Goal: Transaction & Acquisition: Purchase product/service

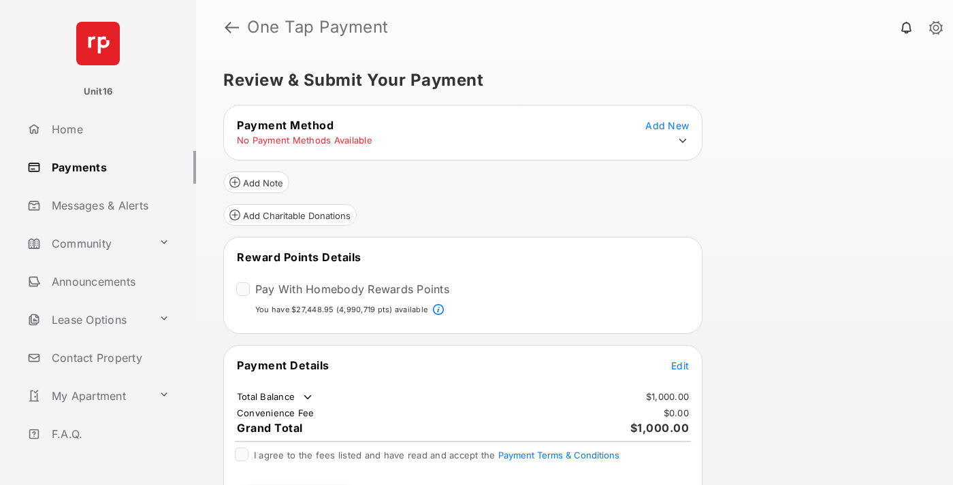
click at [680, 365] on span "Edit" at bounding box center [680, 366] width 18 height 12
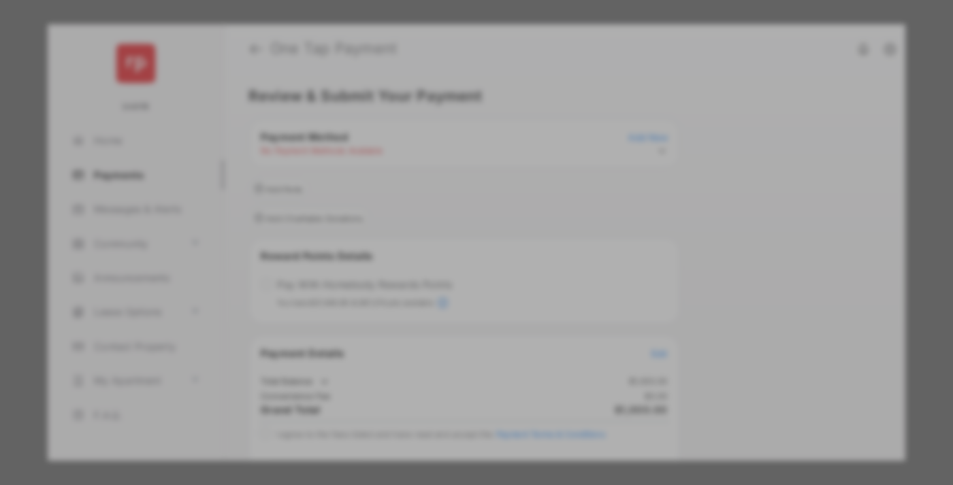
click at [451, 264] on div "Other Amount" at bounding box center [451, 273] width 220 height 23
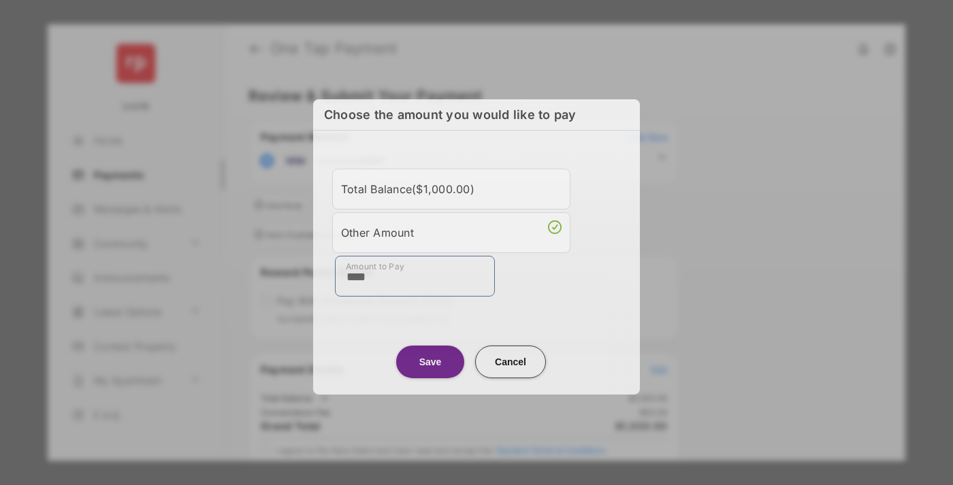
type input "****"
click at [430, 358] on button "Save" at bounding box center [430, 361] width 68 height 33
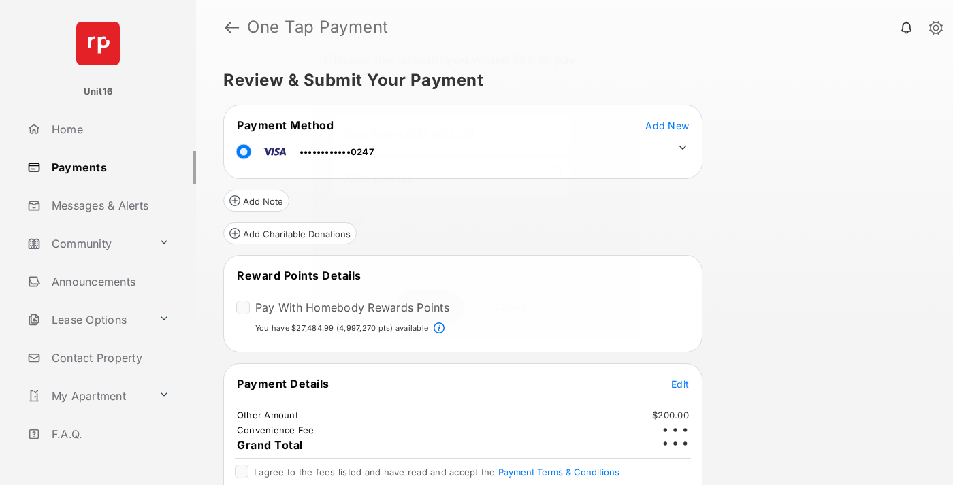
click at [682, 148] on icon at bounding box center [682, 148] width 12 height 12
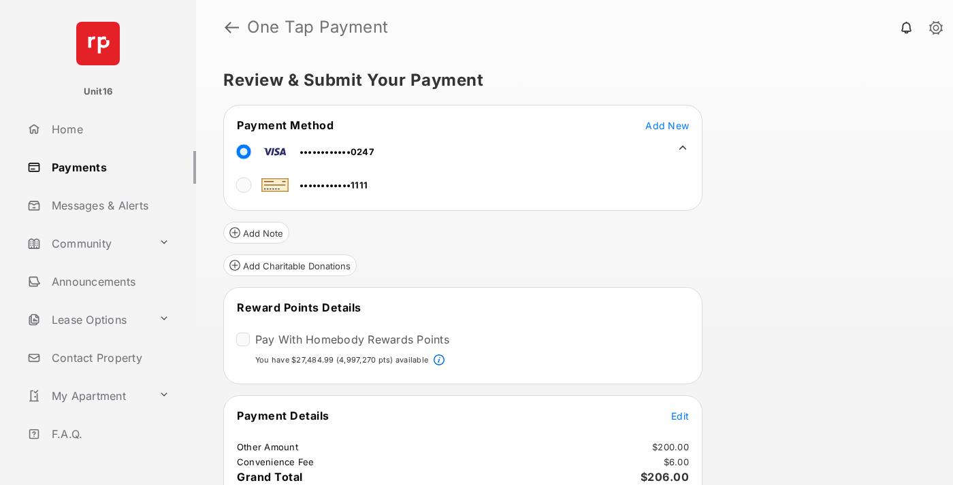
click at [680, 415] on span "Edit" at bounding box center [680, 416] width 18 height 12
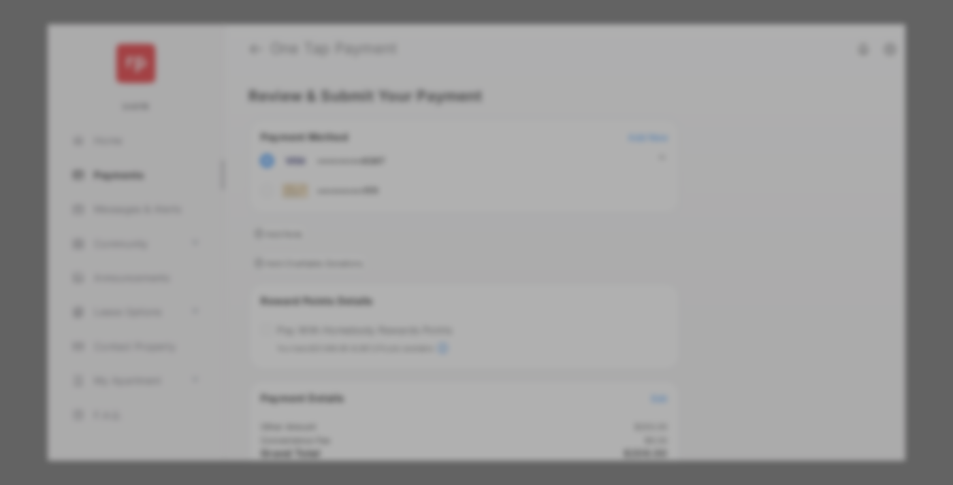
click at [430, 378] on button "Save" at bounding box center [430, 381] width 68 height 33
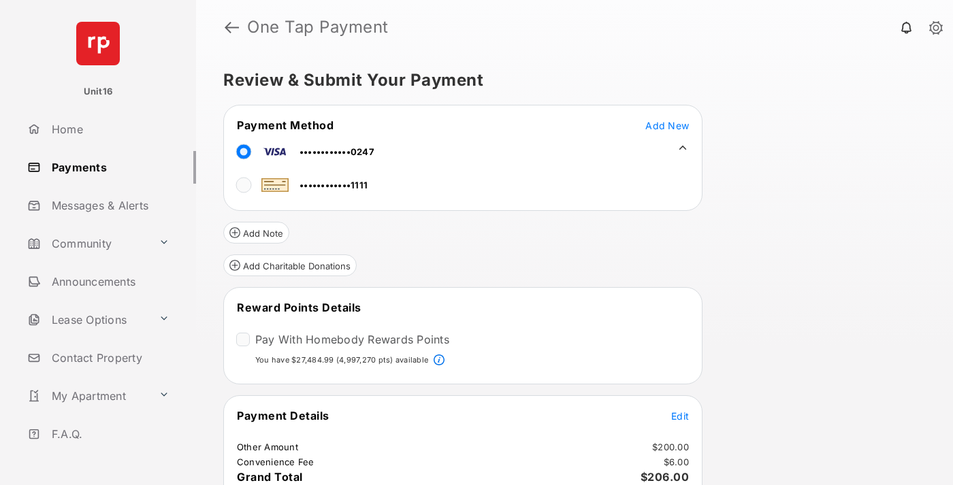
scroll to position [82, 0]
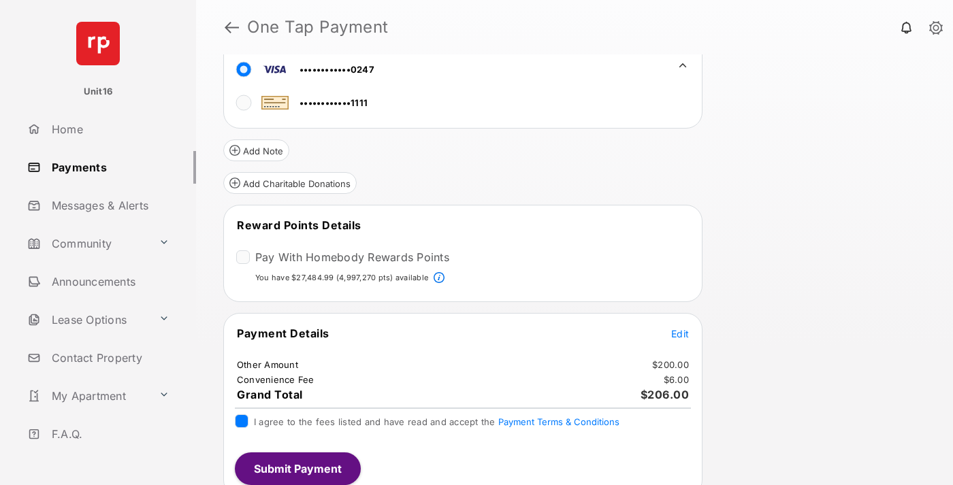
click at [297, 469] on button "Submit Payment" at bounding box center [298, 468] width 126 height 33
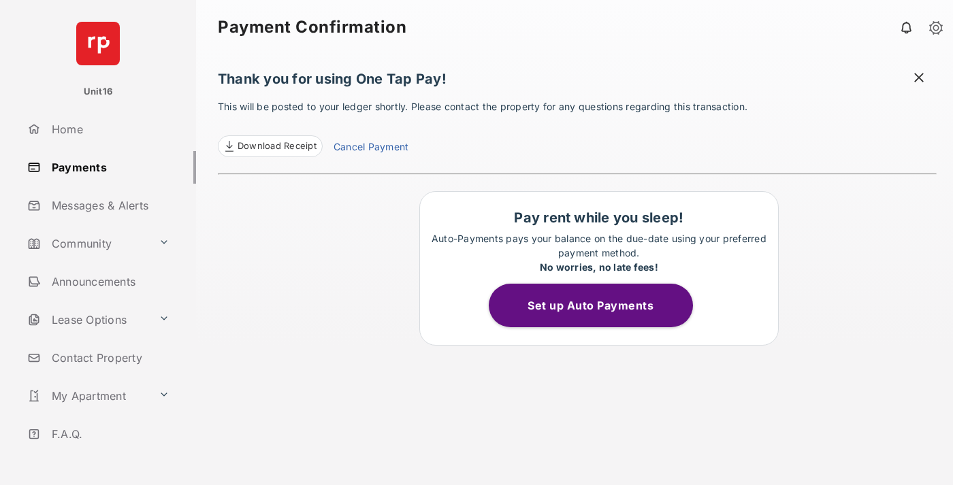
click at [370, 148] on link "Cancel Payment" at bounding box center [370, 148] width 75 height 18
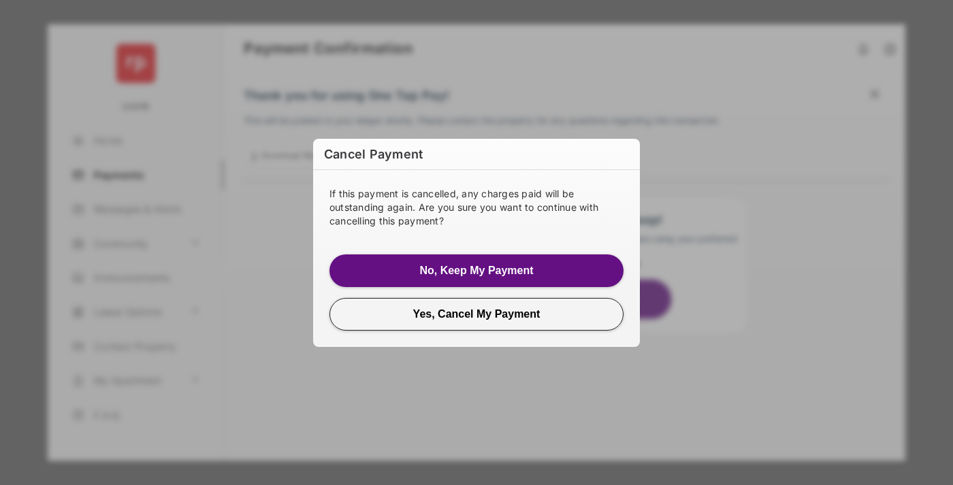
click at [476, 314] on button "Yes, Cancel My Payment" at bounding box center [476, 314] width 294 height 33
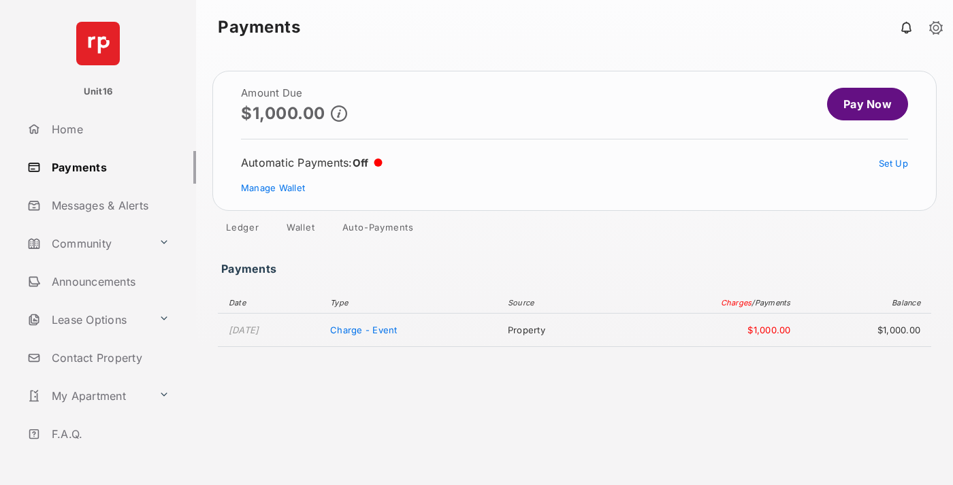
click at [273, 188] on link "Manage Wallet" at bounding box center [273, 187] width 64 height 11
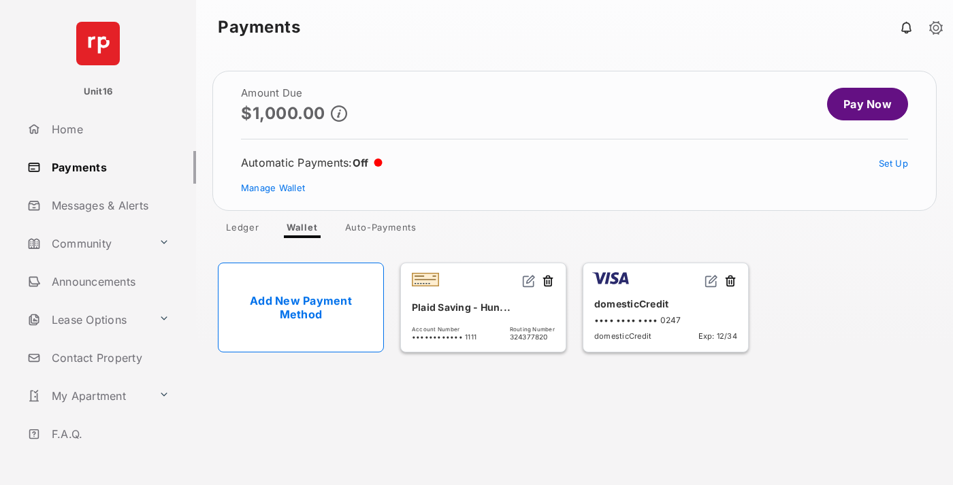
click at [730, 282] on button at bounding box center [730, 282] width 14 height 16
